Goal: Check status: Check status

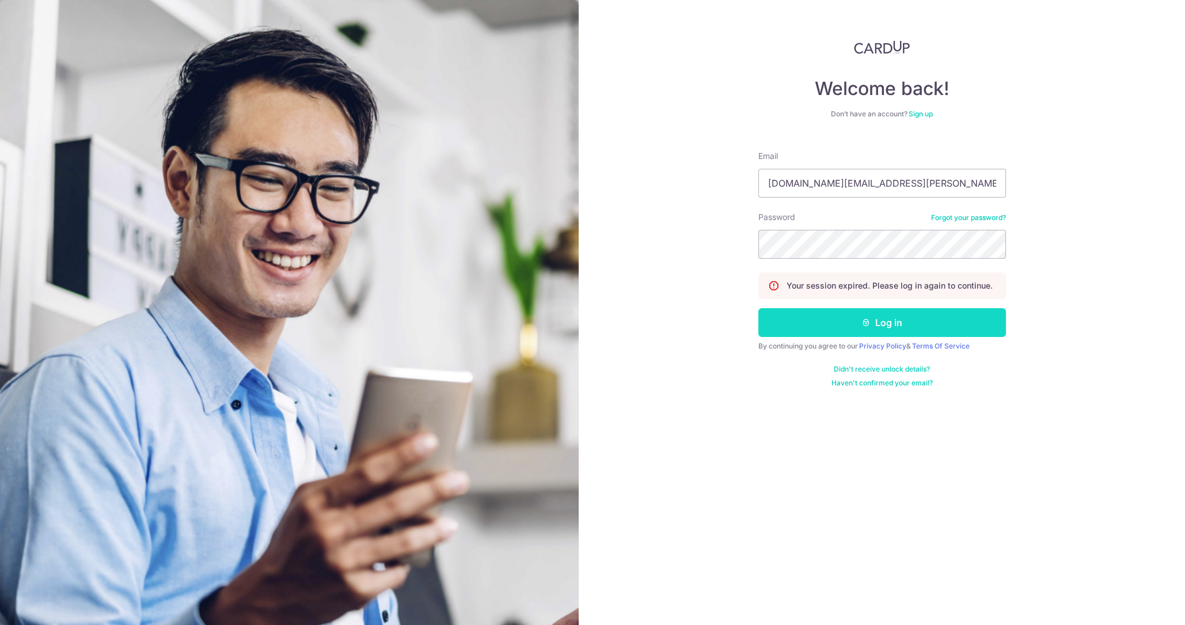
click at [810, 314] on button "Log in" at bounding box center [882, 322] width 248 height 29
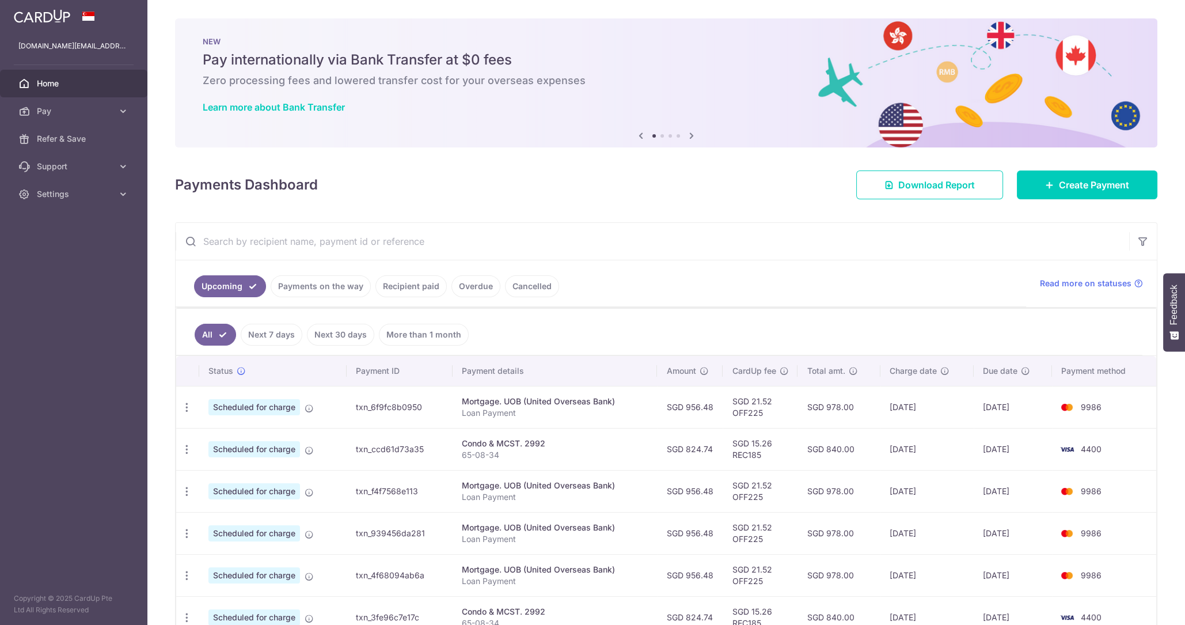
click at [393, 286] on link "Recipient paid" at bounding box center [410, 286] width 71 height 22
